Goal: Obtain resource: Download file/media

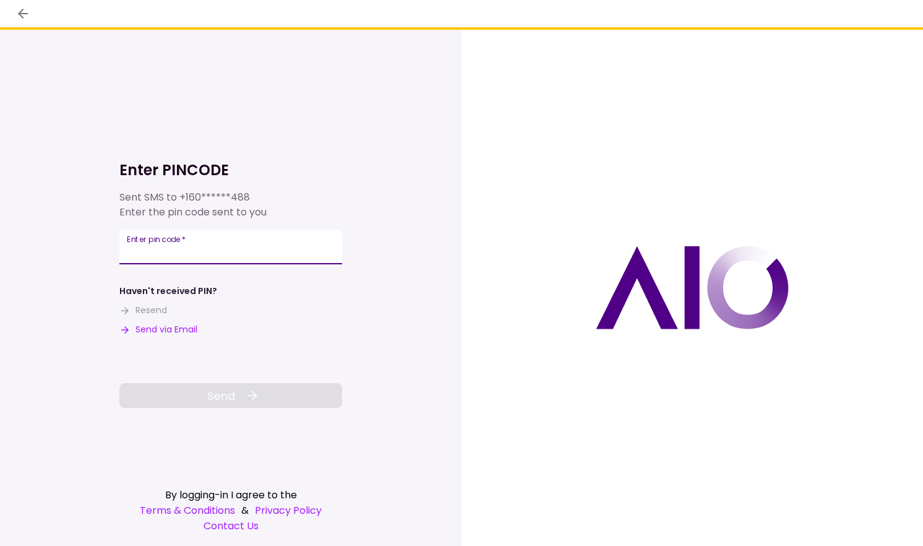
click at [187, 264] on input "Enter pin code   *" at bounding box center [230, 247] width 223 height 35
type input "******"
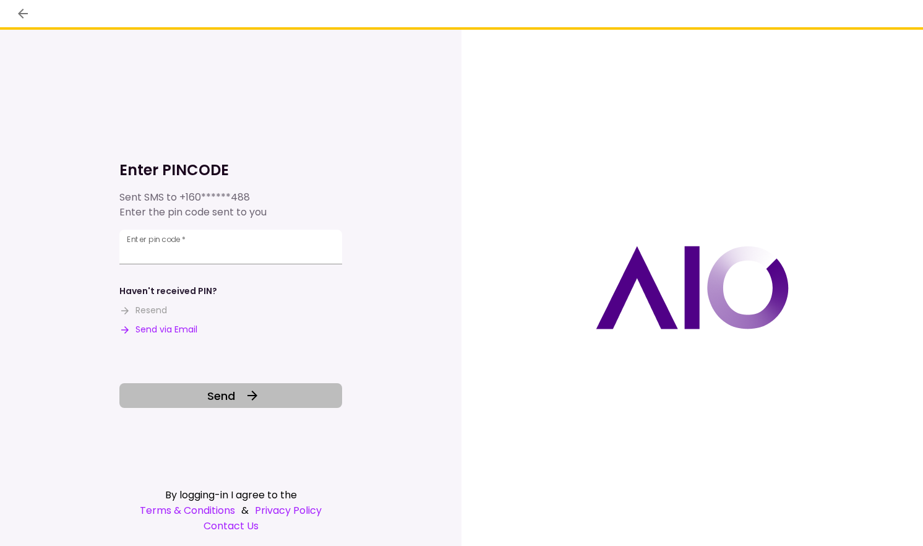
click at [222, 390] on span "Send" at bounding box center [221, 395] width 28 height 17
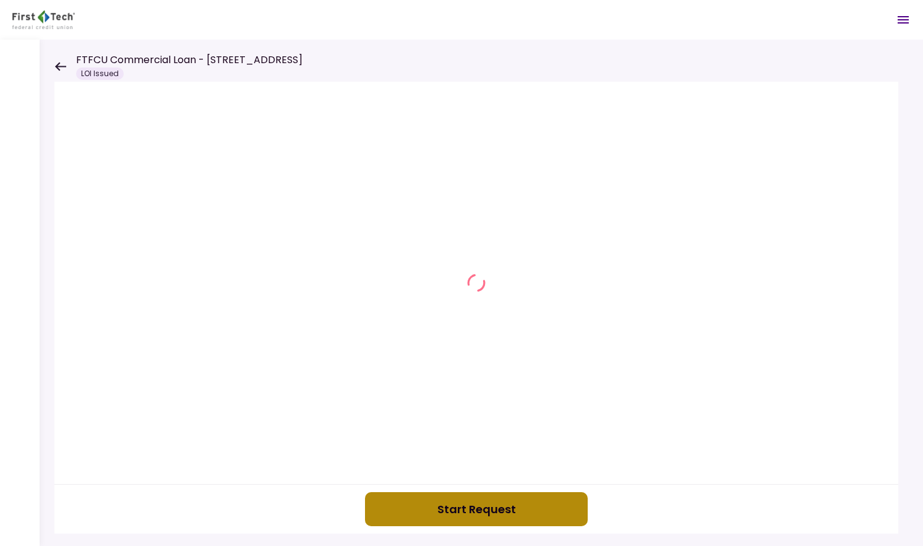
click at [426, 496] on button "Start Request" at bounding box center [476, 509] width 223 height 34
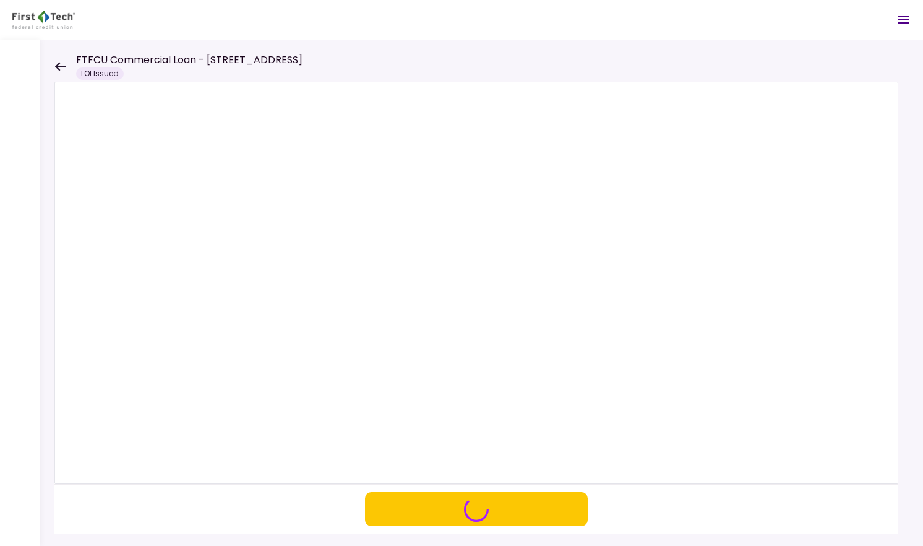
click at [467, 513] on icon "button" at bounding box center [476, 509] width 27 height 27
click at [61, 62] on icon at bounding box center [60, 66] width 12 height 9
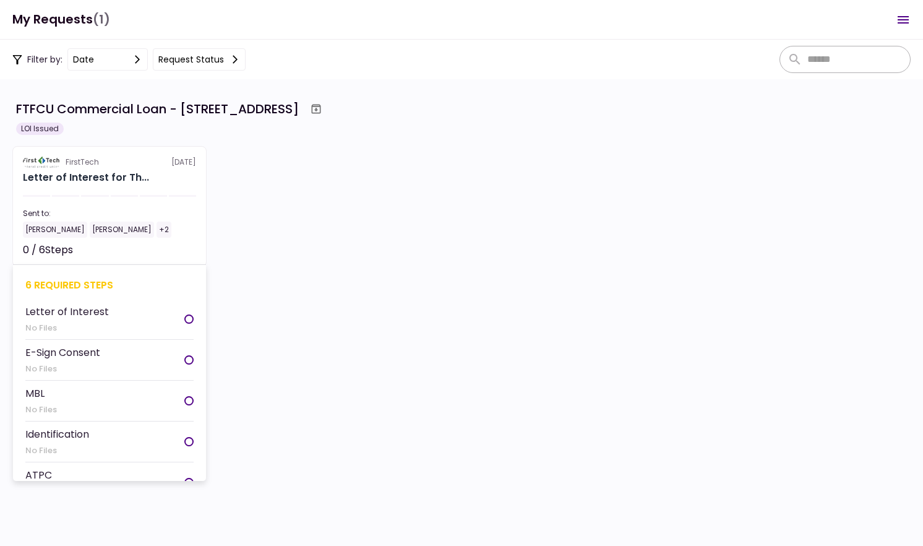
click at [84, 155] on section "FirstTech [DATE] Letter of Interest for Th... Sent to: [PERSON_NAME] [PERSON_NA…" at bounding box center [109, 206] width 194 height 121
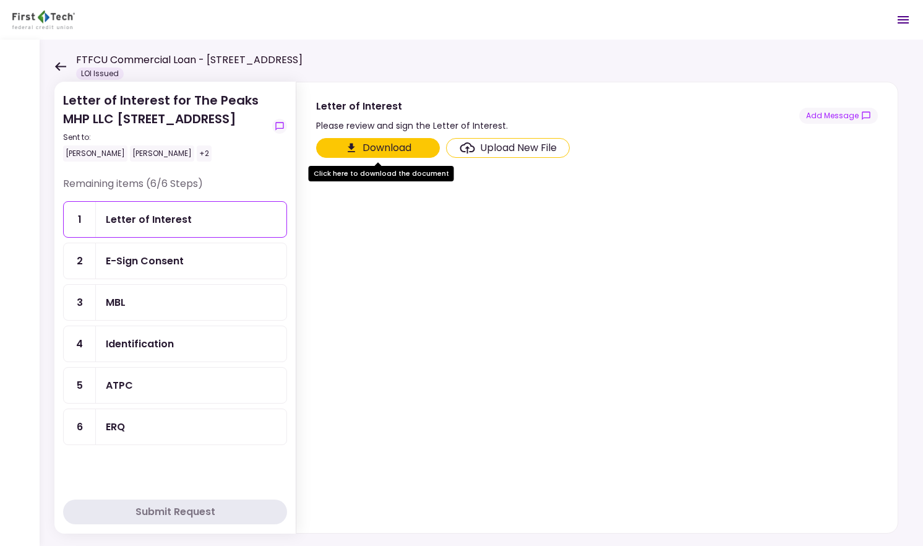
click at [345, 149] on icon "Click here to download the document" at bounding box center [351, 148] width 12 height 12
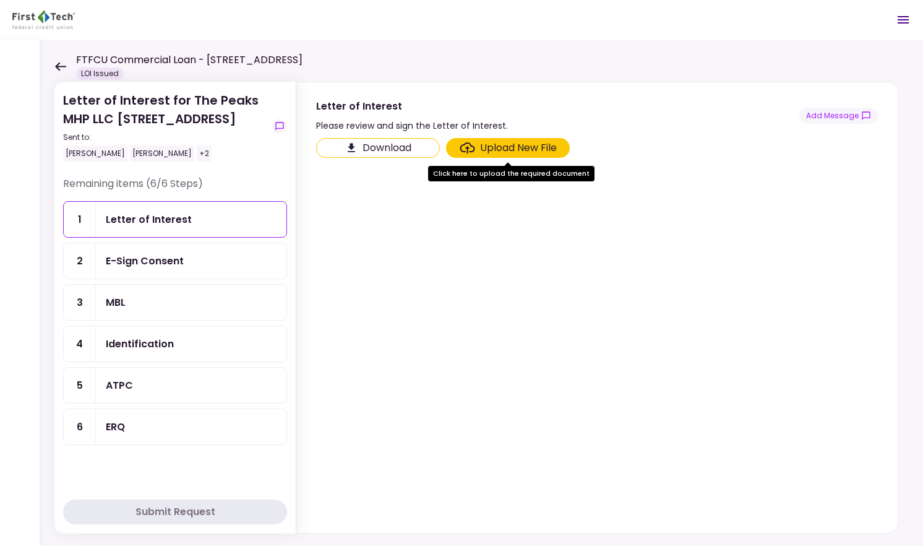
click at [118, 310] on div "MBL" at bounding box center [116, 302] width 20 height 15
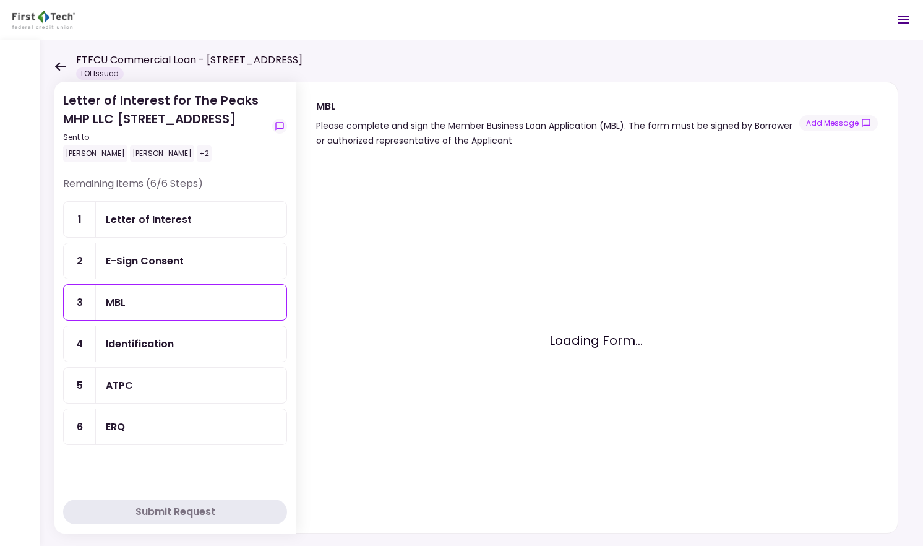
click at [124, 351] on div "Identification" at bounding box center [140, 343] width 68 height 15
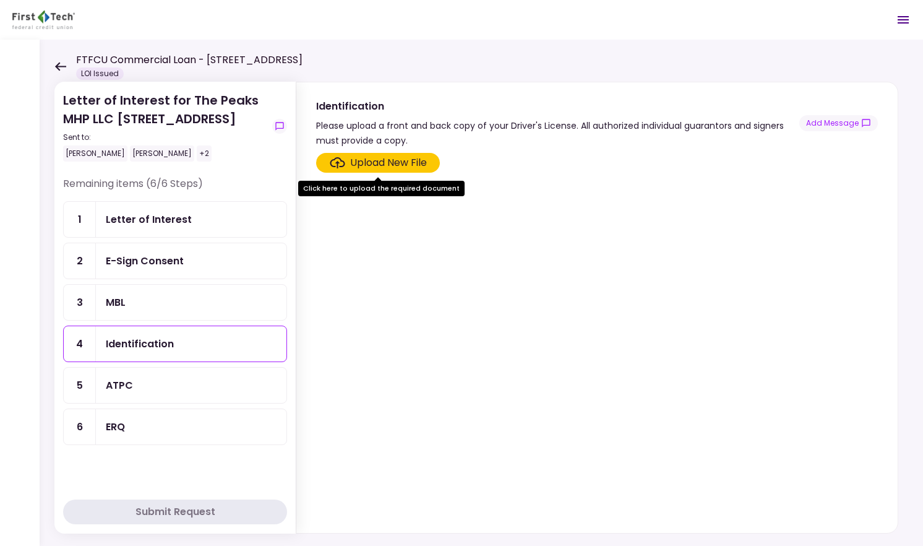
click at [127, 393] on div "ATPC" at bounding box center [119, 384] width 27 height 15
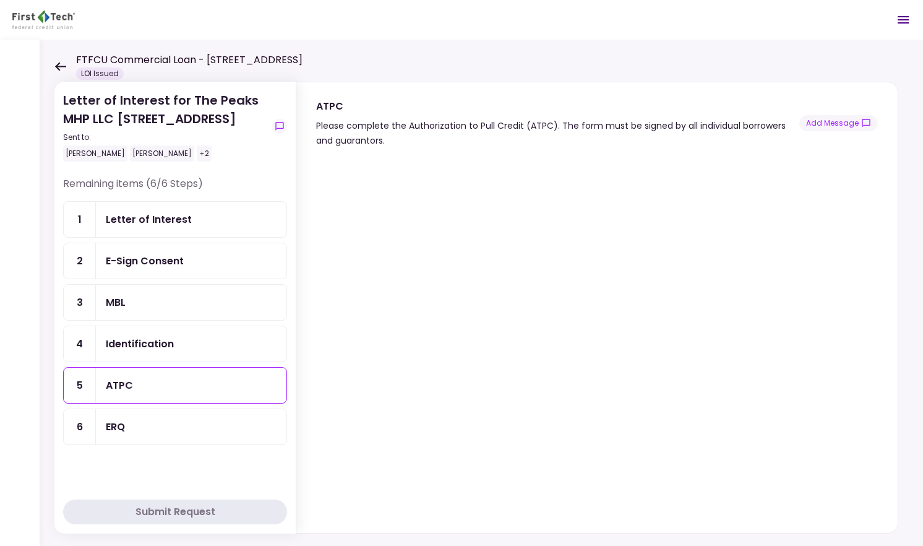
click at [126, 434] on div "ERQ" at bounding box center [191, 426] width 171 height 15
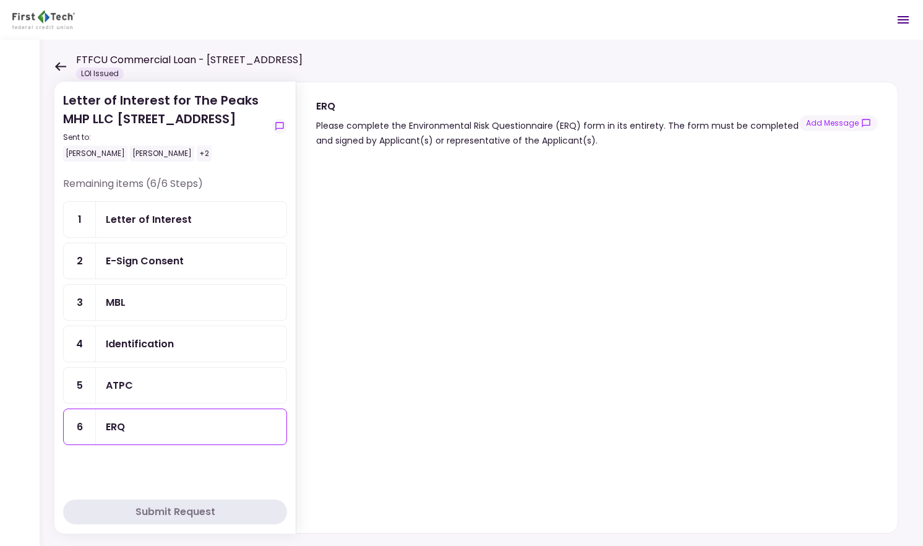
click at [175, 227] on div "Letter of Interest" at bounding box center [149, 219] width 86 height 15
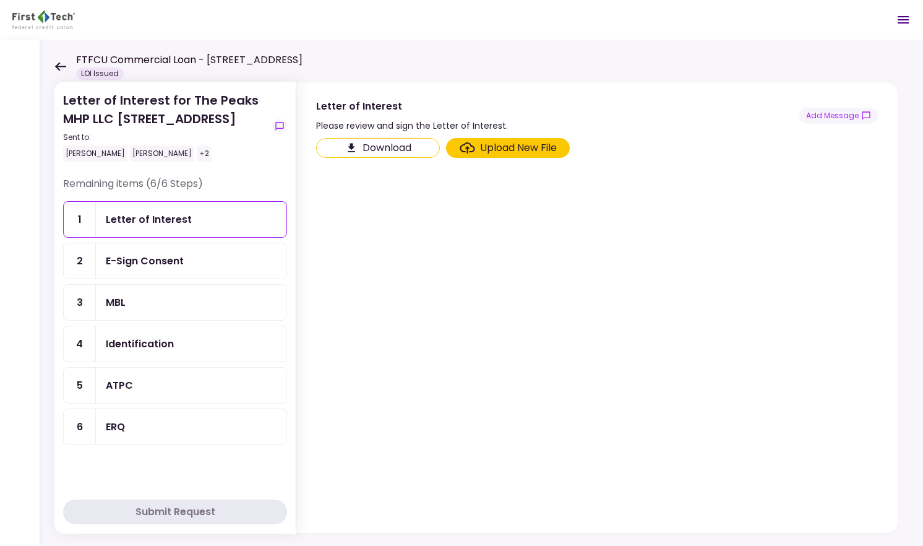
click at [382, 148] on button "Download" at bounding box center [378, 148] width 124 height 20
click at [173, 269] on div "E-Sign Consent" at bounding box center [145, 260] width 78 height 15
